Goal: Find specific page/section: Find specific page/section

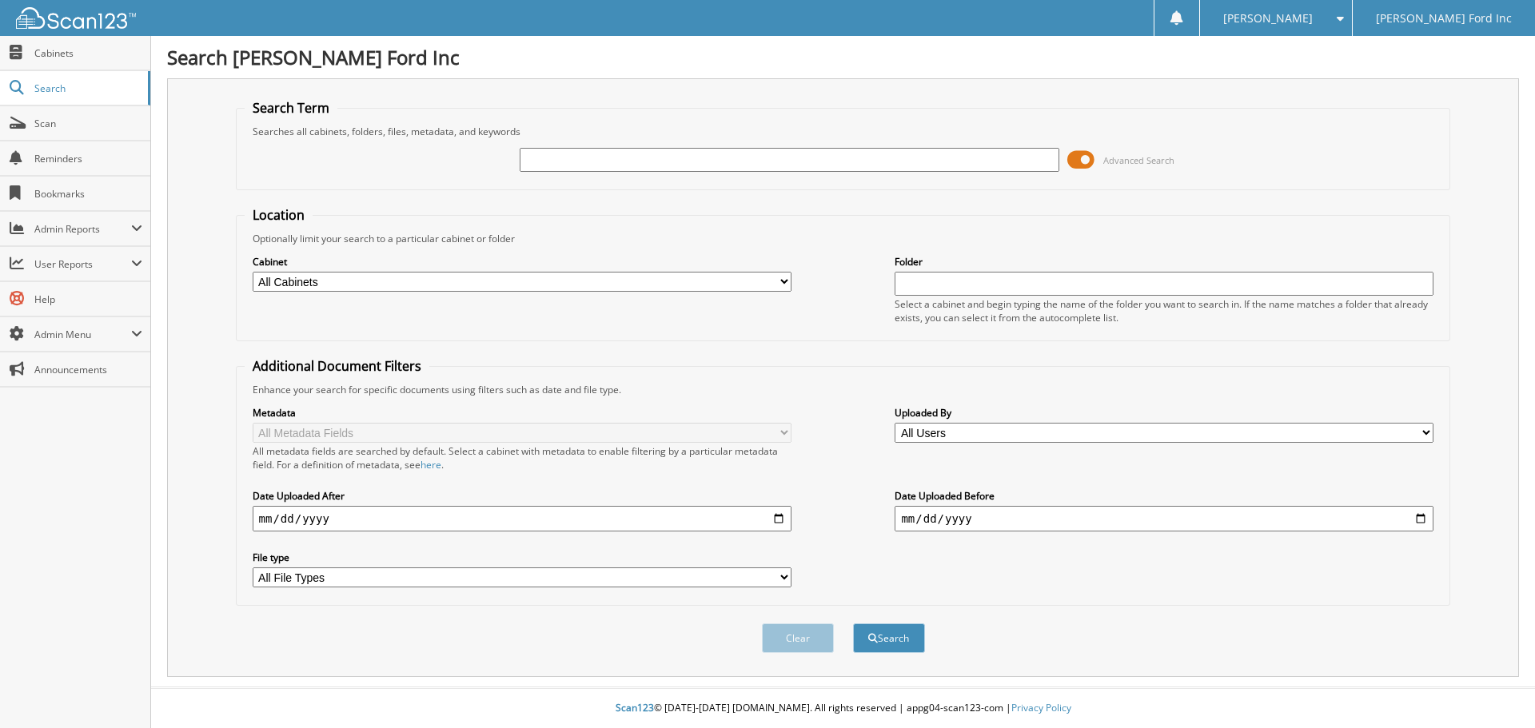
click at [800, 162] on input "text" at bounding box center [789, 160] width 539 height 24
type input "fada"
click at [853, 624] on button "Search" at bounding box center [889, 639] width 72 height 30
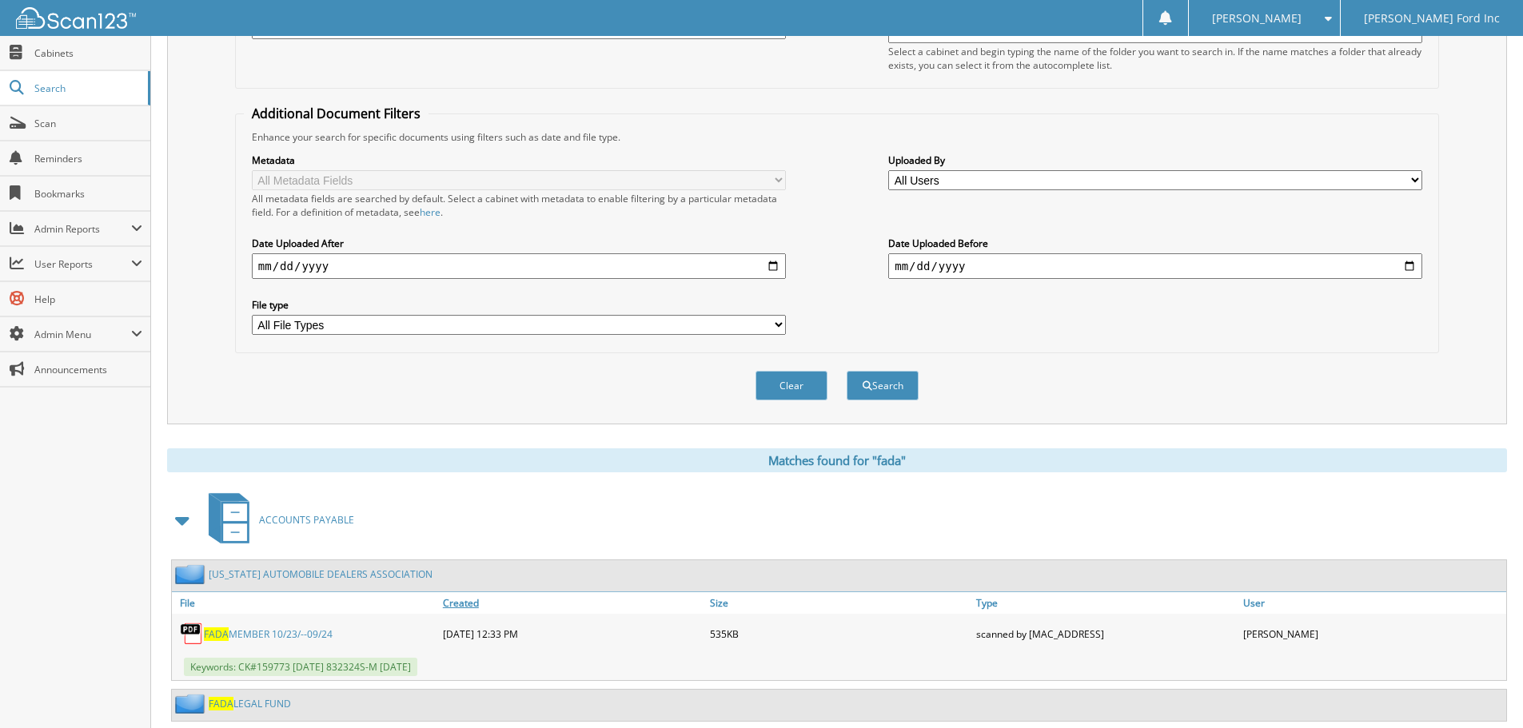
scroll to position [295, 0]
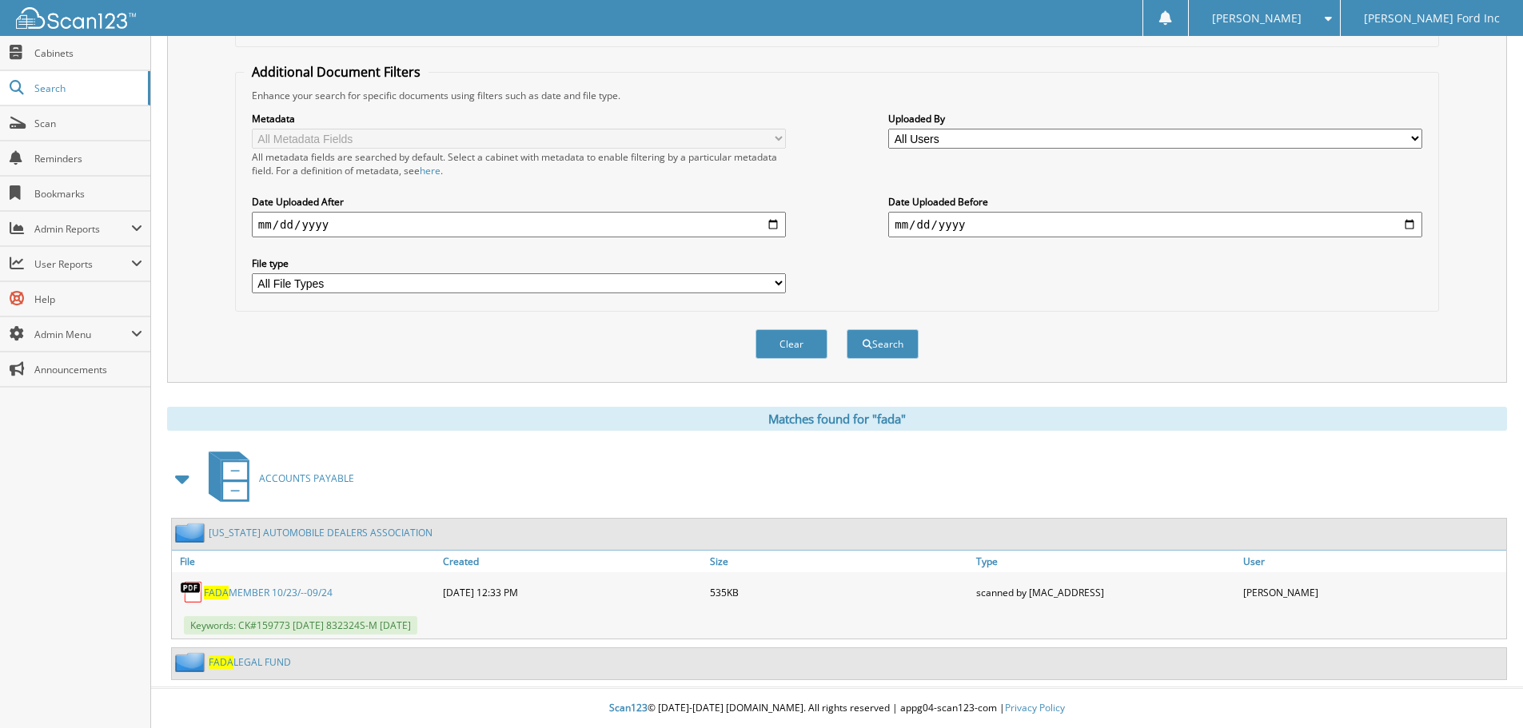
click at [279, 593] on link "FADA MEMBER 10/23/--09/24" at bounding box center [268, 593] width 129 height 14
click at [70, 526] on div "Close Cabinets Search Scan Reminders Bookmarks Admin Reports File Counts" at bounding box center [75, 382] width 151 height 692
